Goal: Information Seeking & Learning: Learn about a topic

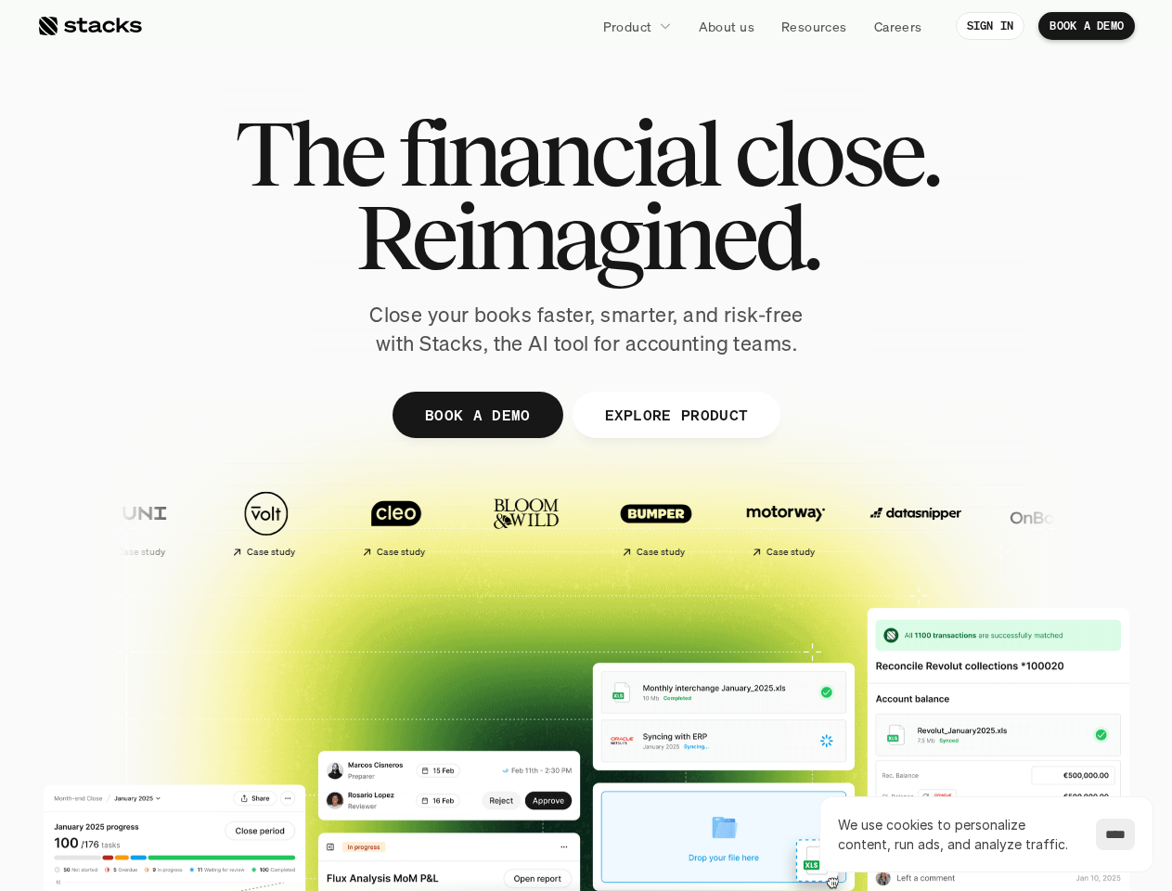
click at [586, 445] on div at bounding box center [587, 454] width 1114 height 835
click at [637, 26] on p "Product" at bounding box center [627, 26] width 49 height 19
click at [816, 522] on img at bounding box center [870, 513] width 109 height 77
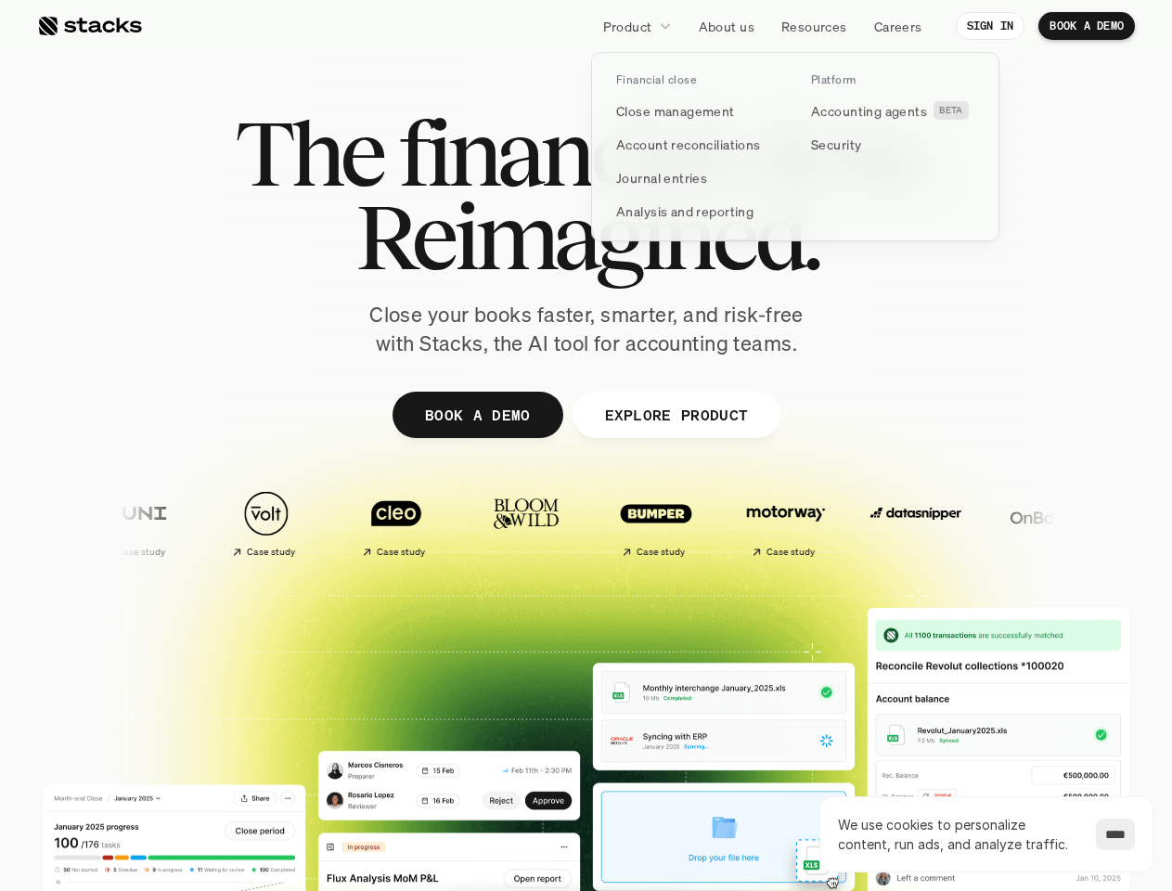
click at [982, 522] on img at bounding box center [1036, 513] width 109 height 77
click at [1074, 522] on img at bounding box center [1128, 513] width 109 height 77
click at [713, 522] on div "Case study Case study Case study Case study Case study" at bounding box center [906, 523] width 1680 height 84
